Goal: Find specific page/section: Find specific page/section

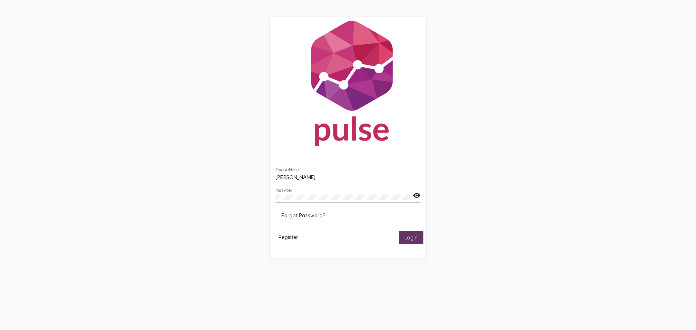
click at [413, 242] on button "Login" at bounding box center [411, 237] width 25 height 13
click at [326, 179] on input "[PERSON_NAME]" at bounding box center [348, 177] width 145 height 6
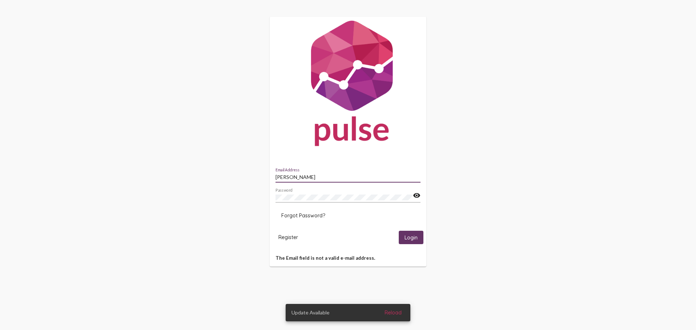
drag, startPoint x: 326, startPoint y: 179, endPoint x: 228, endPoint y: 174, distance: 98.4
click at [228, 174] on div "[PERSON_NAME] Email Address Password visibility Forgot Password? Register Login…" at bounding box center [348, 142] width 696 height 284
type input "[PERSON_NAME][EMAIL_ADDRESS][PERSON_NAME][DOMAIN_NAME]"
click at [413, 236] on span "Login" at bounding box center [411, 238] width 13 height 7
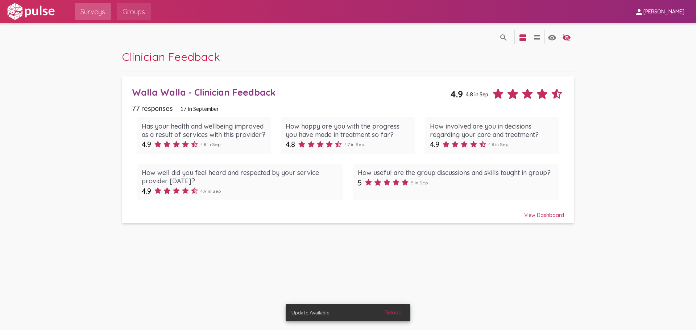
click at [132, 16] on span "Groups" at bounding box center [134, 11] width 22 height 13
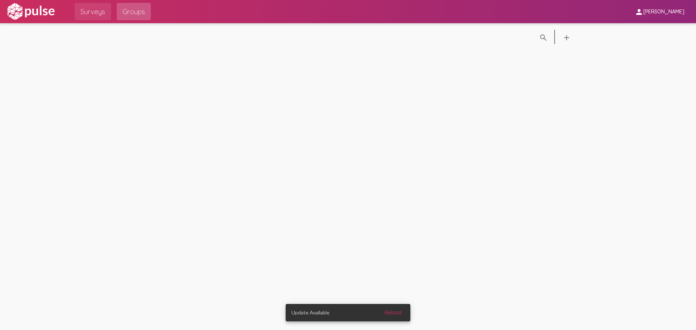
click at [91, 12] on span "Surveys" at bounding box center [92, 11] width 25 height 13
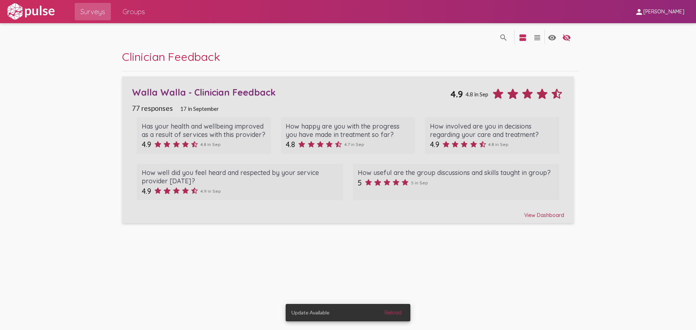
click at [220, 93] on div "Walla Walla - Clinician Feedback" at bounding box center [291, 92] width 318 height 11
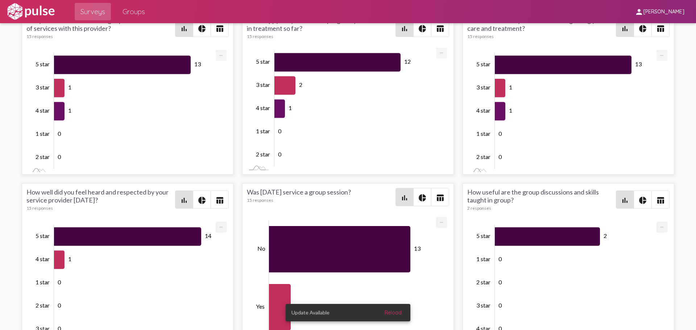
scroll to position [1308, 0]
